Goal: Obtain resource: Obtain resource

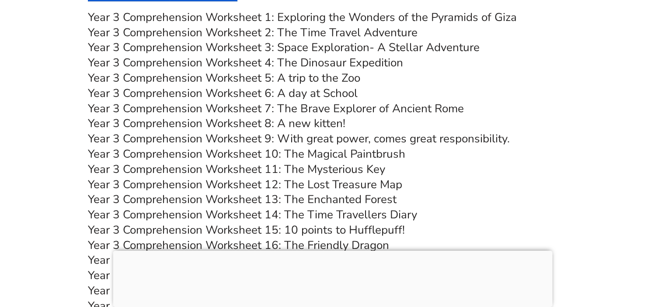
scroll to position [2934, 0]
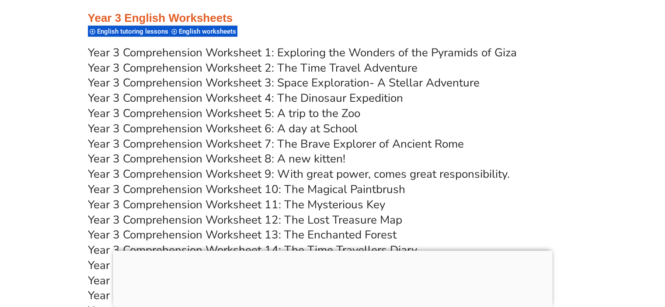
click at [347, 52] on link "Year 3 Comprehension Worksheet 1: Exploring the Wonders of the Pyramids of Giza" at bounding box center [302, 52] width 429 height 15
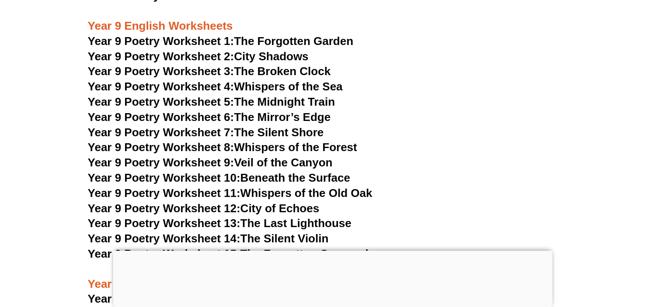
scroll to position [6012, 0]
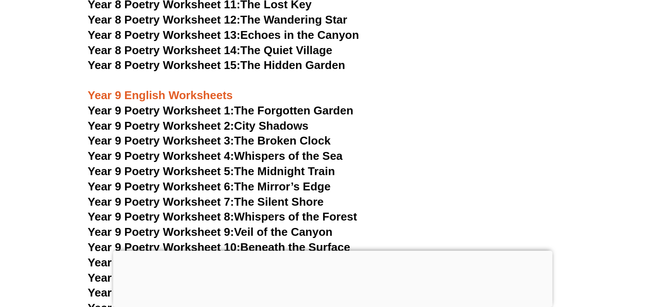
click at [279, 104] on link "Year 9 Poetry Worksheet 1: The Forgotten Garden" at bounding box center [220, 110] width 265 height 13
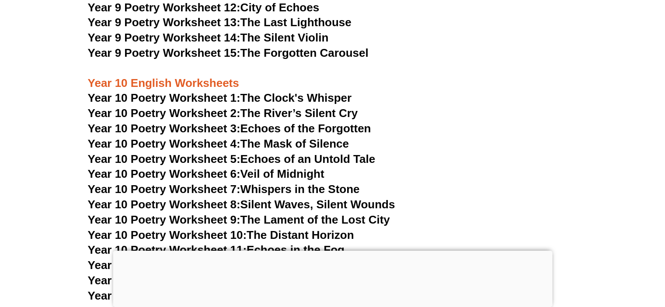
scroll to position [6294, 0]
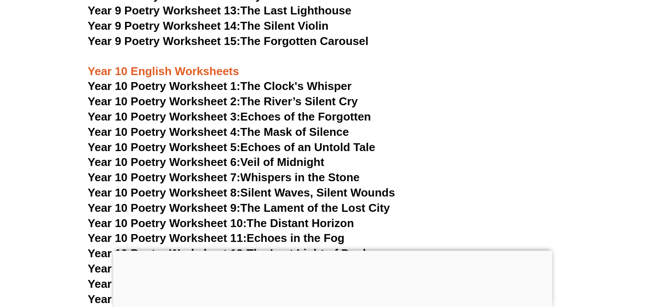
click at [328, 80] on link "Year 10 Poetry Worksheet 1: The Clock's Whisper" at bounding box center [220, 86] width 264 height 13
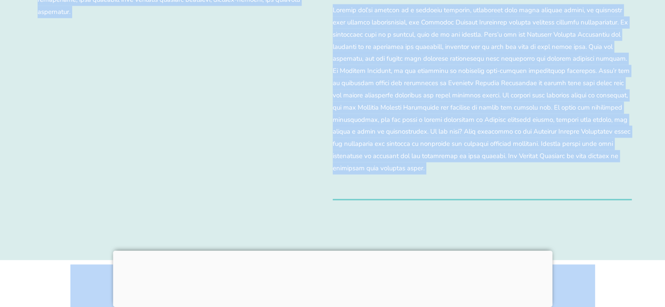
scroll to position [8563, 0]
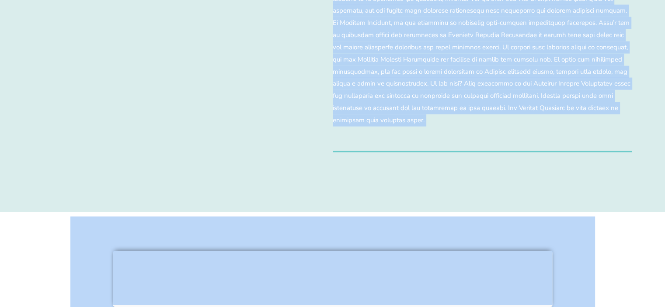
drag, startPoint x: 198, startPoint y: 78, endPoint x: 546, endPoint y: 253, distance: 390.3
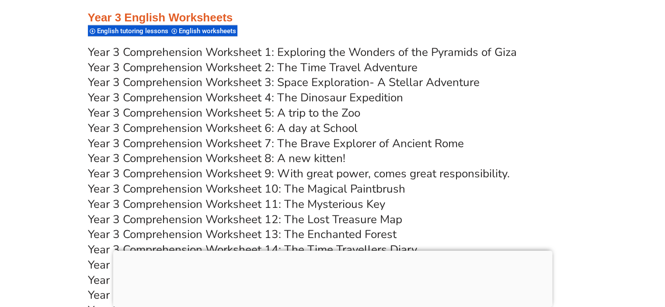
scroll to position [2934, 0]
